Goal: Task Accomplishment & Management: Use online tool/utility

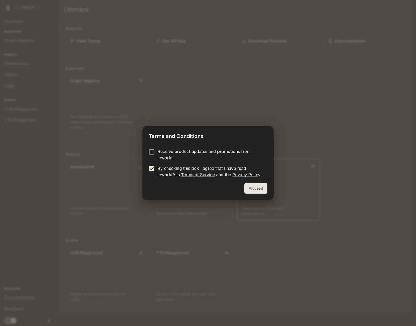
click at [255, 190] on button "Proceed" at bounding box center [256, 188] width 23 height 11
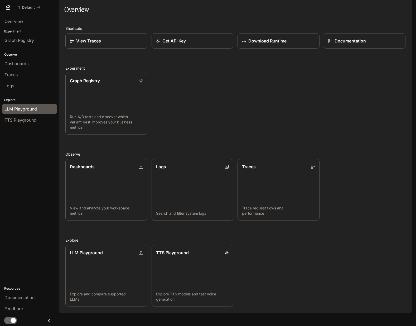
click at [24, 108] on span "LLM Playground" at bounding box center [20, 109] width 32 height 6
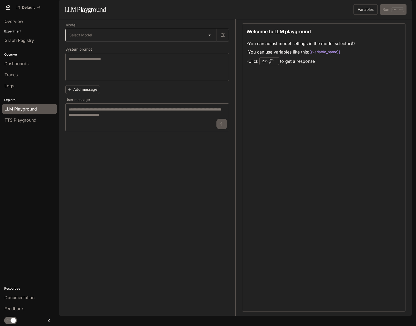
click at [211, 47] on body "Skip to main content Default Documentation Documentation Portal Overview Experi…" at bounding box center [208, 163] width 416 height 326
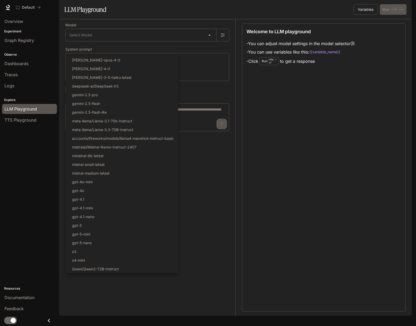
click at [240, 162] on div at bounding box center [208, 163] width 416 height 326
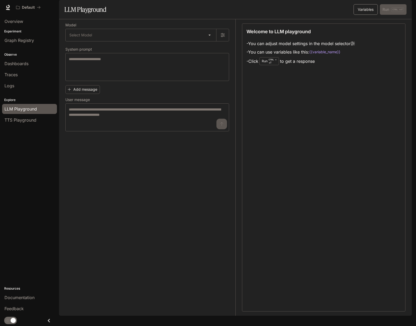
click at [368, 15] on button "Variables" at bounding box center [366, 9] width 24 height 11
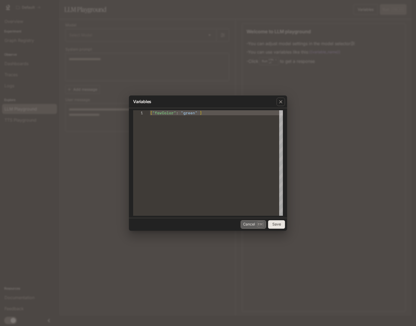
click at [246, 223] on button "Cancel Esc" at bounding box center [253, 224] width 25 height 8
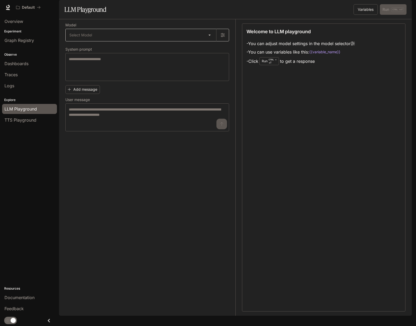
click at [114, 53] on body "Skip to main content Default Documentation Documentation Portal Overview Experi…" at bounding box center [208, 163] width 416 height 326
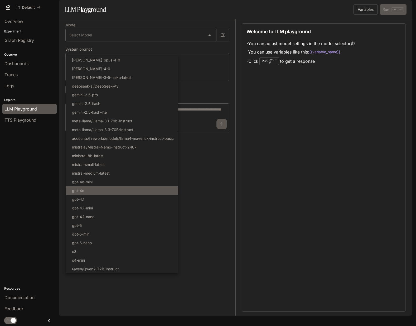
click at [115, 192] on li "gpt-4o" at bounding box center [122, 190] width 112 height 9
type input "******"
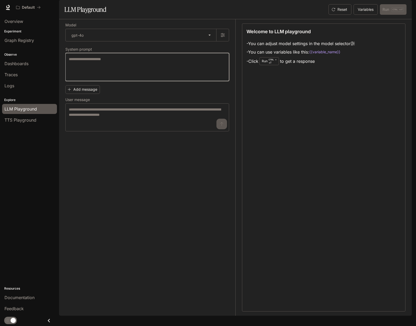
click at [127, 77] on textarea at bounding box center [147, 66] width 157 height 21
type textarea "**********"
click at [91, 94] on button "Add message" at bounding box center [82, 89] width 35 height 9
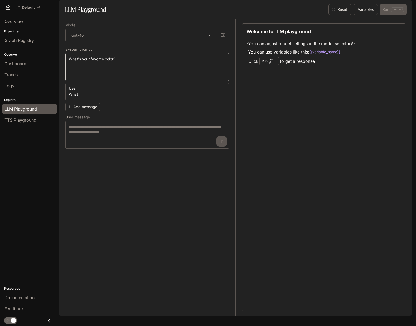
type textarea "*"
click at [94, 111] on button "Add message" at bounding box center [82, 107] width 35 height 9
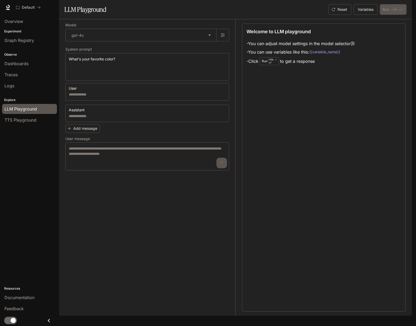
click at [223, 113] on icon "button" at bounding box center [224, 111] width 4 height 4
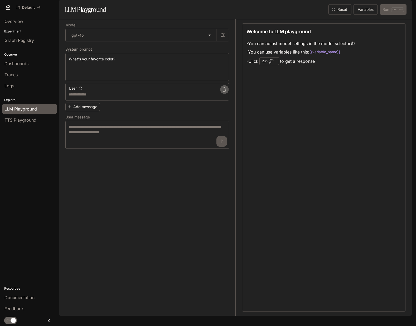
click at [225, 92] on icon "button" at bounding box center [224, 89] width 4 height 4
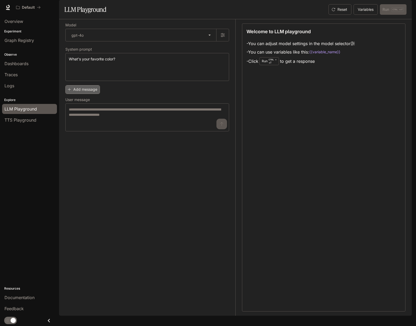
click at [82, 94] on button "Add message" at bounding box center [82, 89] width 35 height 9
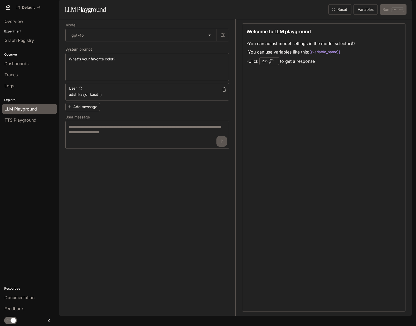
type textarea "**********"
click at [223, 92] on icon "button" at bounding box center [224, 89] width 4 height 4
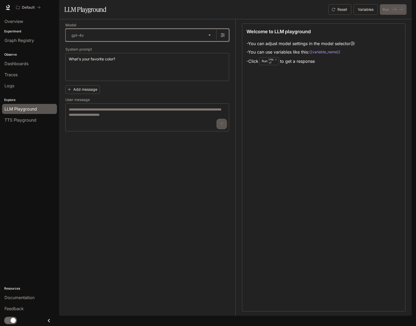
click at [224, 41] on button "button" at bounding box center [222, 35] width 13 height 13
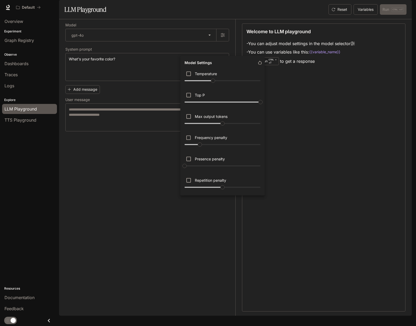
click at [154, 205] on div at bounding box center [208, 163] width 416 height 326
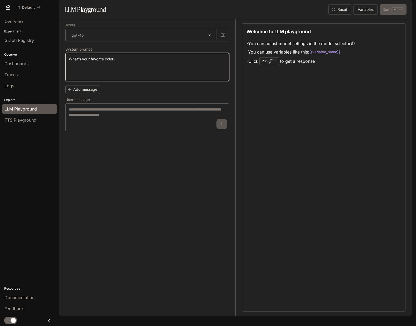
click at [141, 77] on textarea "**********" at bounding box center [147, 66] width 157 height 21
click at [89, 118] on div "* ​" at bounding box center [147, 117] width 164 height 28
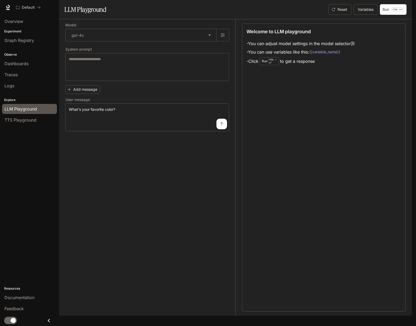
click at [222, 126] on icon "submit" at bounding box center [222, 124] width 4 height 4
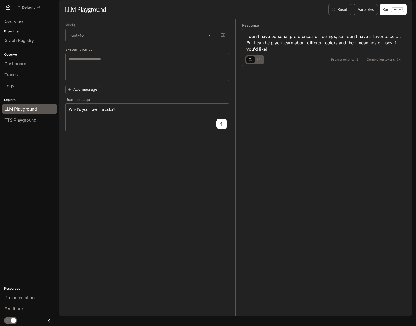
click at [368, 15] on button "Variables" at bounding box center [366, 9] width 24 height 11
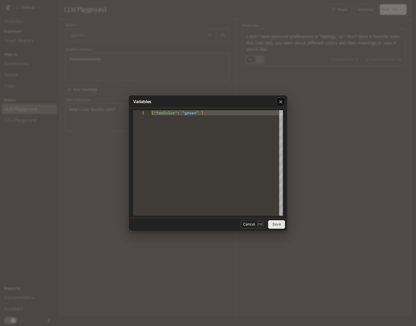
click at [282, 103] on icon "button" at bounding box center [280, 101] width 5 height 5
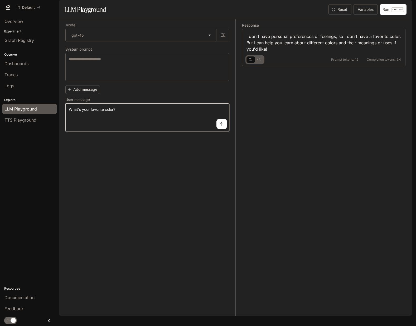
click at [159, 125] on textarea "**********" at bounding box center [147, 117] width 157 height 21
type textarea "**********"
click at [222, 126] on icon "submit" at bounding box center [222, 124] width 4 height 4
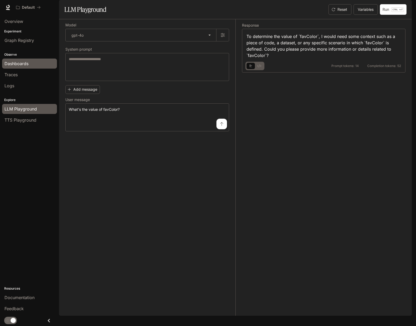
click at [36, 63] on div "Dashboards" at bounding box center [29, 63] width 50 height 6
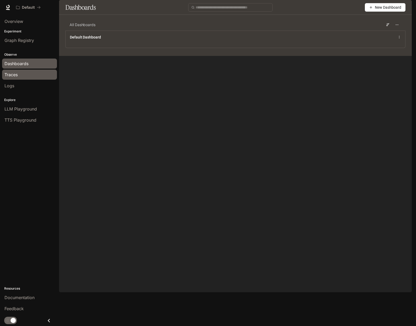
click at [22, 75] on div "Traces" at bounding box center [29, 75] width 50 height 6
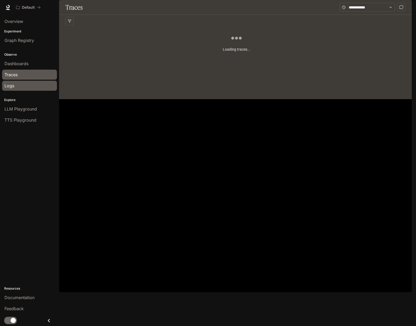
click at [18, 85] on div "Logs" at bounding box center [29, 86] width 50 height 6
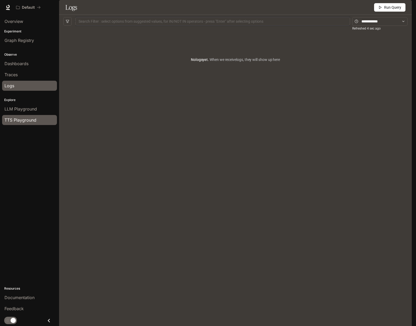
click at [25, 118] on span "TTS Playground" at bounding box center [20, 120] width 32 height 6
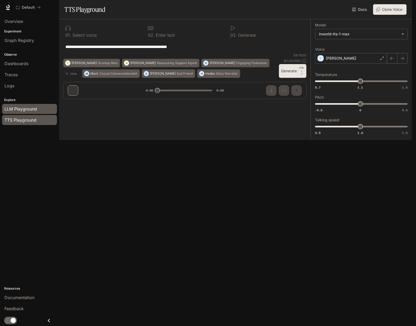
click at [27, 109] on span "LLM Playground" at bounding box center [20, 109] width 32 height 6
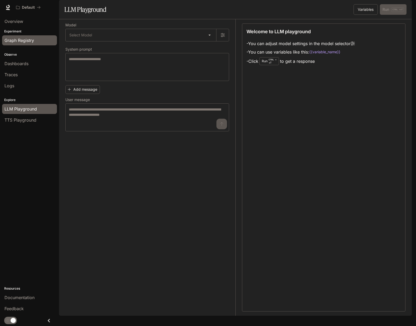
click at [27, 43] on span "Graph Registry" at bounding box center [19, 40] width 30 height 6
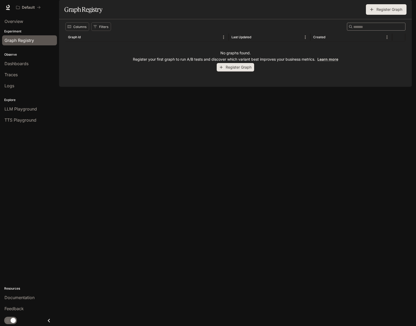
click at [233, 72] on button "Register Graph" at bounding box center [235, 67] width 37 height 9
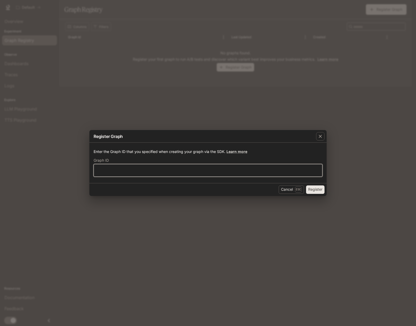
drag, startPoint x: 106, startPoint y: 170, endPoint x: 114, endPoint y: 133, distance: 38.4
click at [106, 170] on input "text" at bounding box center [208, 170] width 228 height 5
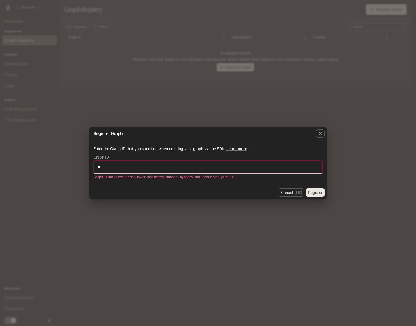
type input "*"
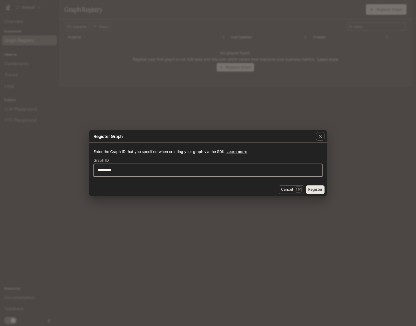
type input "**********"
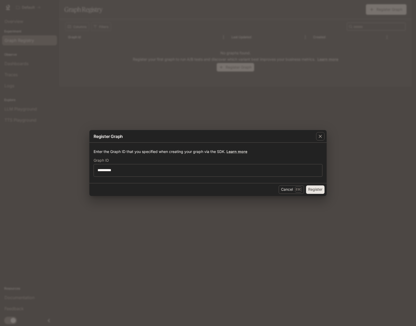
click at [318, 192] on button "Register" at bounding box center [315, 189] width 18 height 8
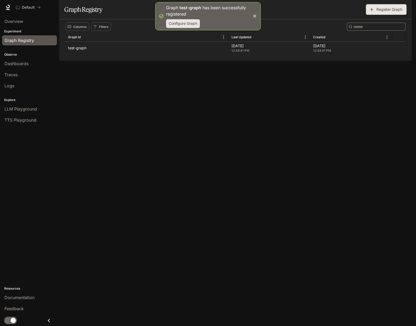
click at [172, 26] on button "Configure Graph" at bounding box center [183, 23] width 34 height 9
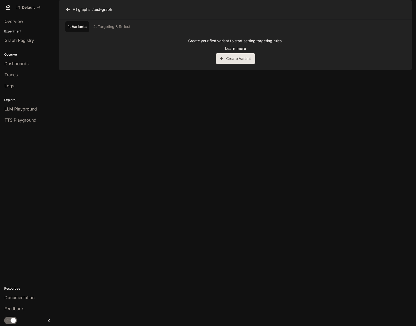
click at [237, 64] on button "Create Variant" at bounding box center [236, 58] width 40 height 11
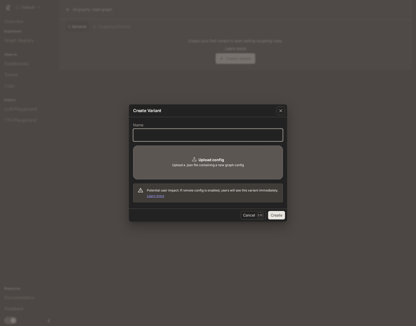
click at [151, 133] on input "text" at bounding box center [208, 134] width 149 height 5
type input "*********"
click at [281, 217] on button "Create" at bounding box center [276, 215] width 17 height 8
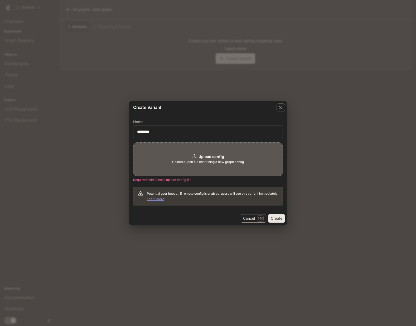
click at [255, 217] on button "Cancel Esc" at bounding box center [253, 218] width 25 height 8
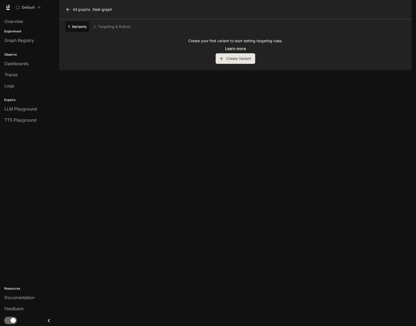
click at [116, 32] on div "1. Variants 2. Targeting & Rollout" at bounding box center [235, 26] width 340 height 11
click at [69, 12] on icon at bounding box center [67, 9] width 5 height 5
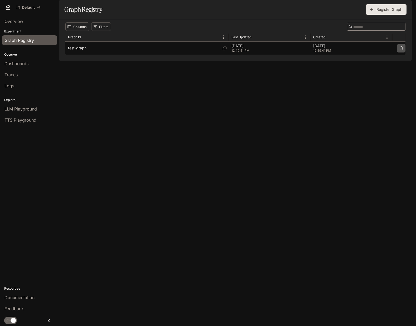
click at [403, 50] on icon "button" at bounding box center [402, 48] width 4 height 4
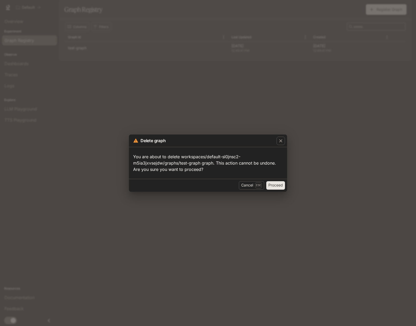
click at [277, 185] on button "Proceed" at bounding box center [275, 185] width 19 height 8
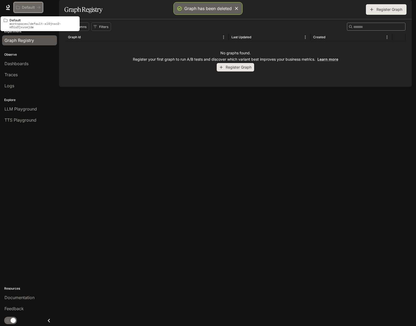
click at [30, 8] on p "Default" at bounding box center [28, 7] width 13 height 4
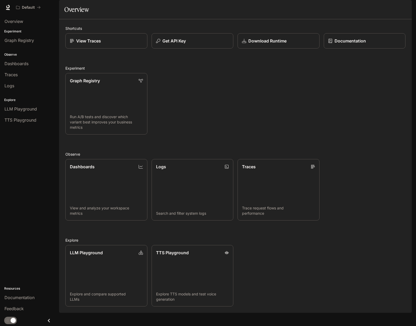
click at [50, 321] on icon "Close drawer" at bounding box center [48, 320] width 7 height 7
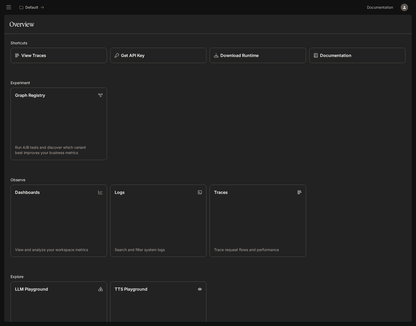
click at [10, 7] on icon "open drawer" at bounding box center [8, 8] width 5 height 4
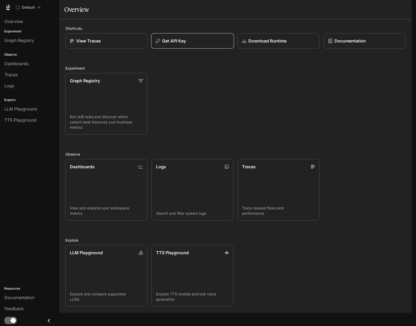
click at [190, 44] on div "Get API Key" at bounding box center [193, 41] width 74 height 6
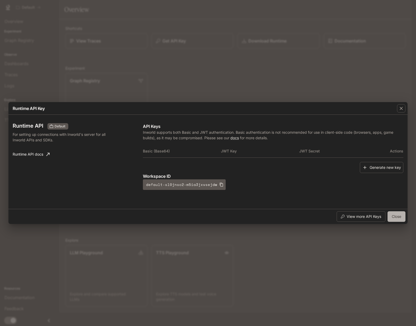
click at [399, 217] on button "Close" at bounding box center [397, 216] width 18 height 11
